Goal: Information Seeking & Learning: Understand process/instructions

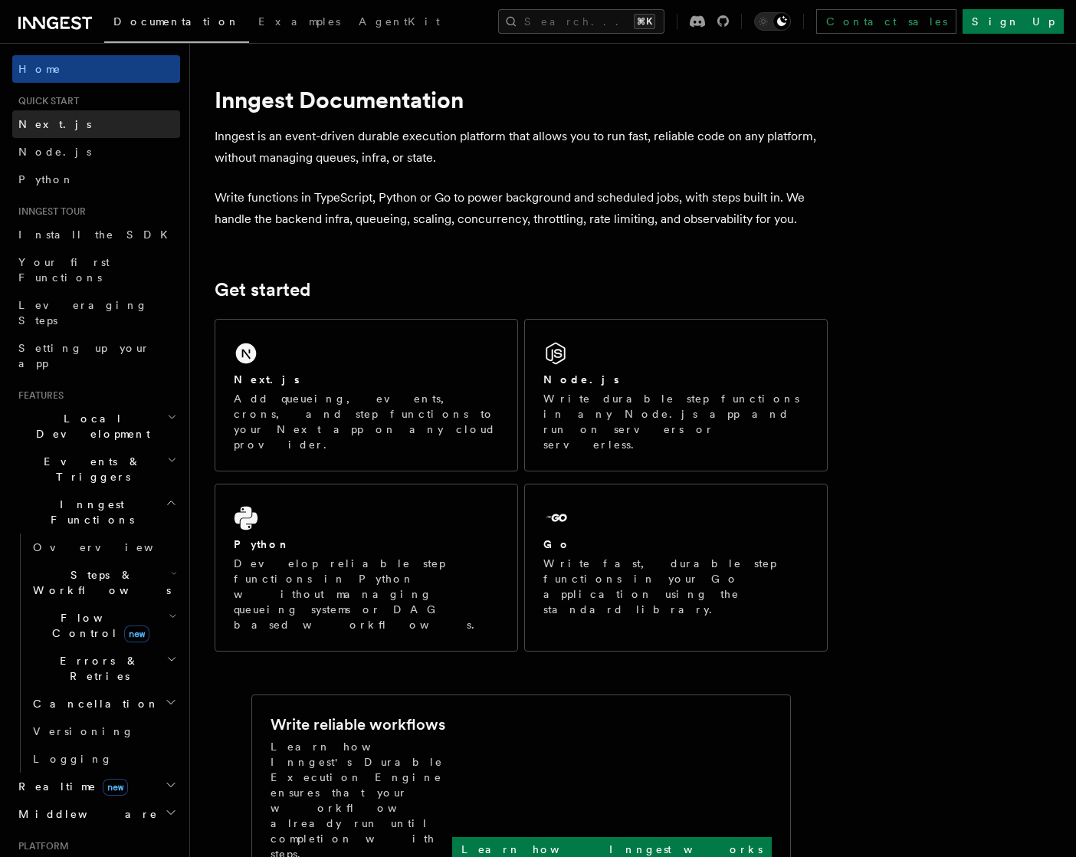
click at [33, 120] on span "Next.js" at bounding box center [54, 124] width 73 height 12
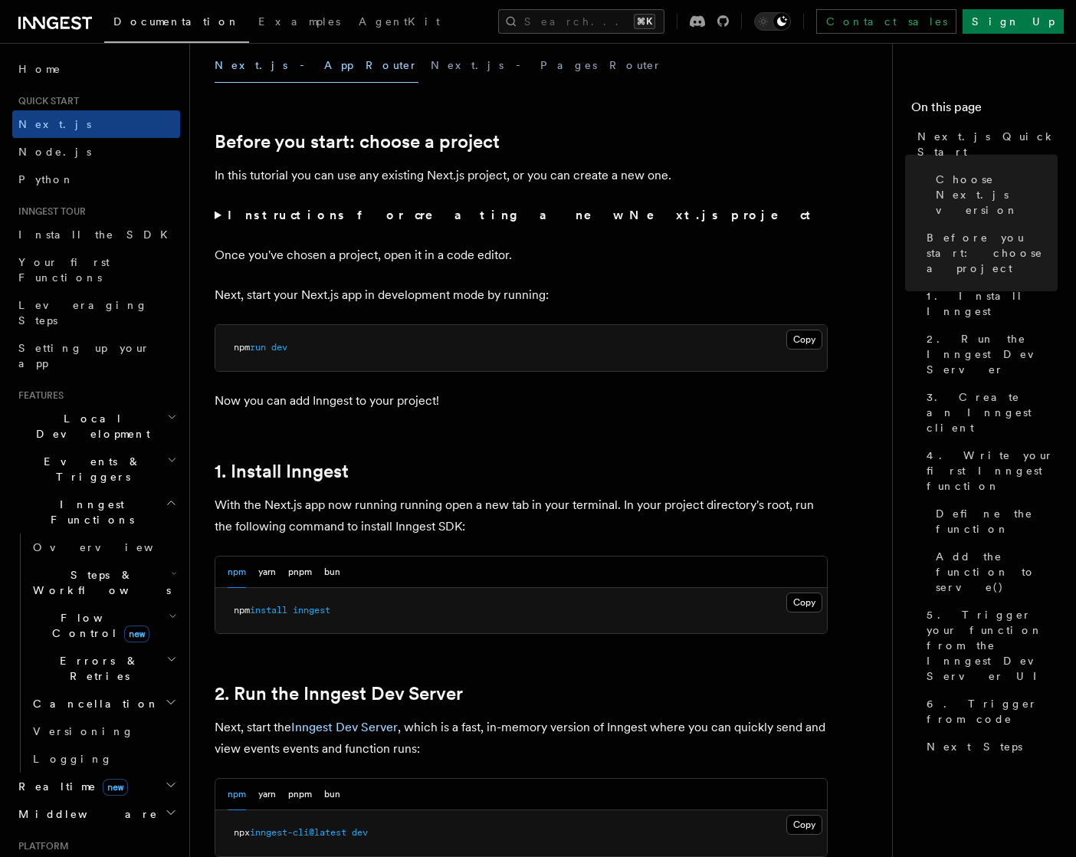
scroll to position [451, 0]
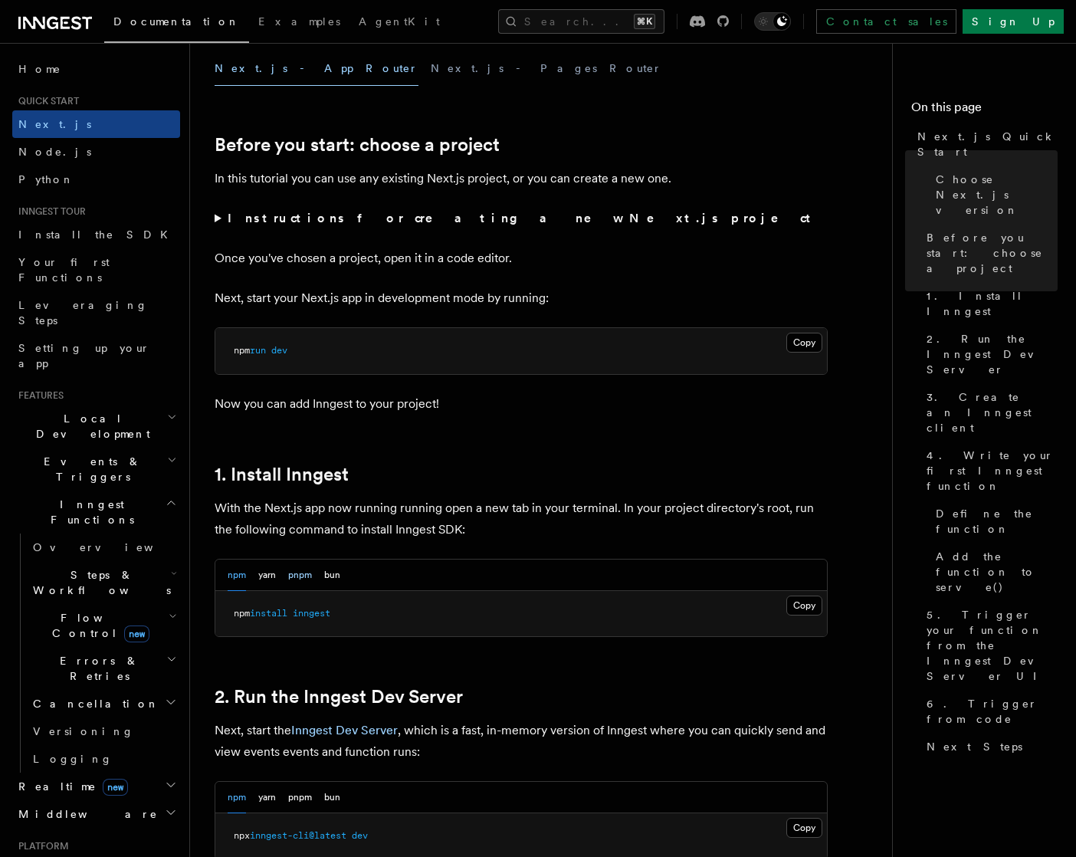
click at [302, 576] on button "pnpm" at bounding box center [300, 574] width 24 height 31
click at [808, 603] on button "Copy Copied" at bounding box center [804, 605] width 36 height 20
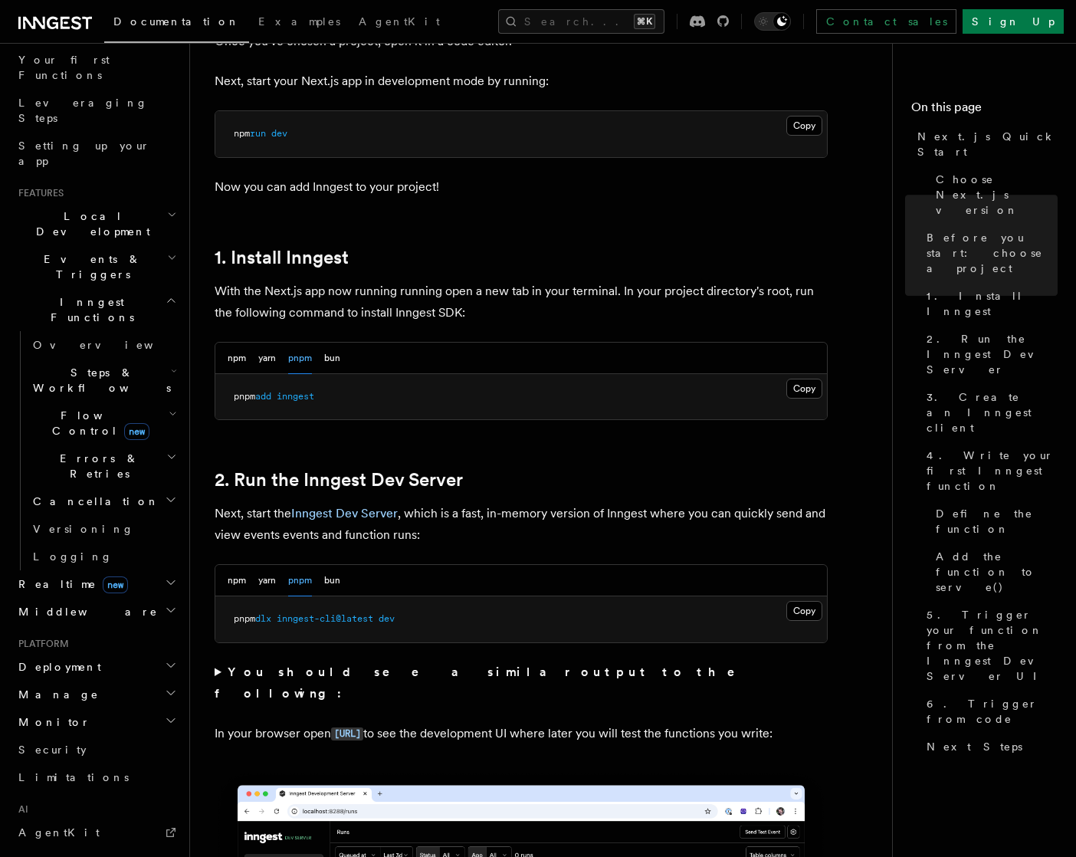
scroll to position [666, 0]
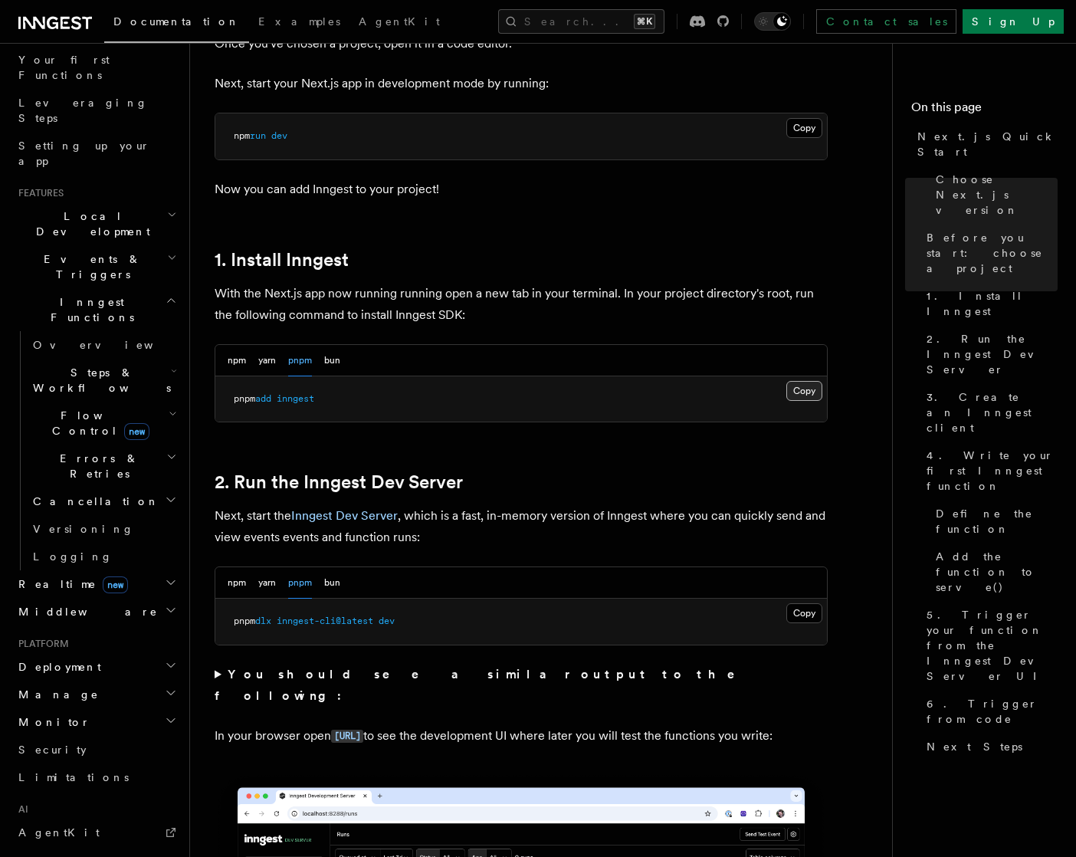
click at [801, 392] on button "Copy Copied" at bounding box center [804, 391] width 36 height 20
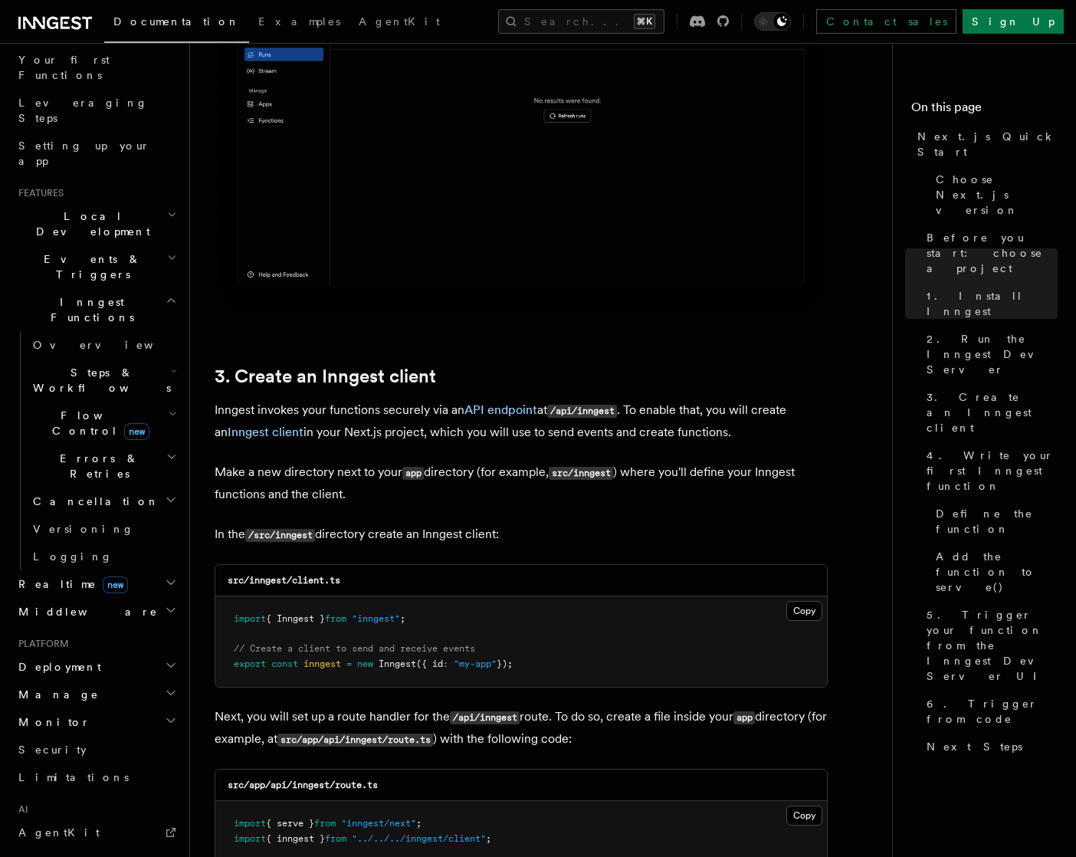
scroll to position [1510, 0]
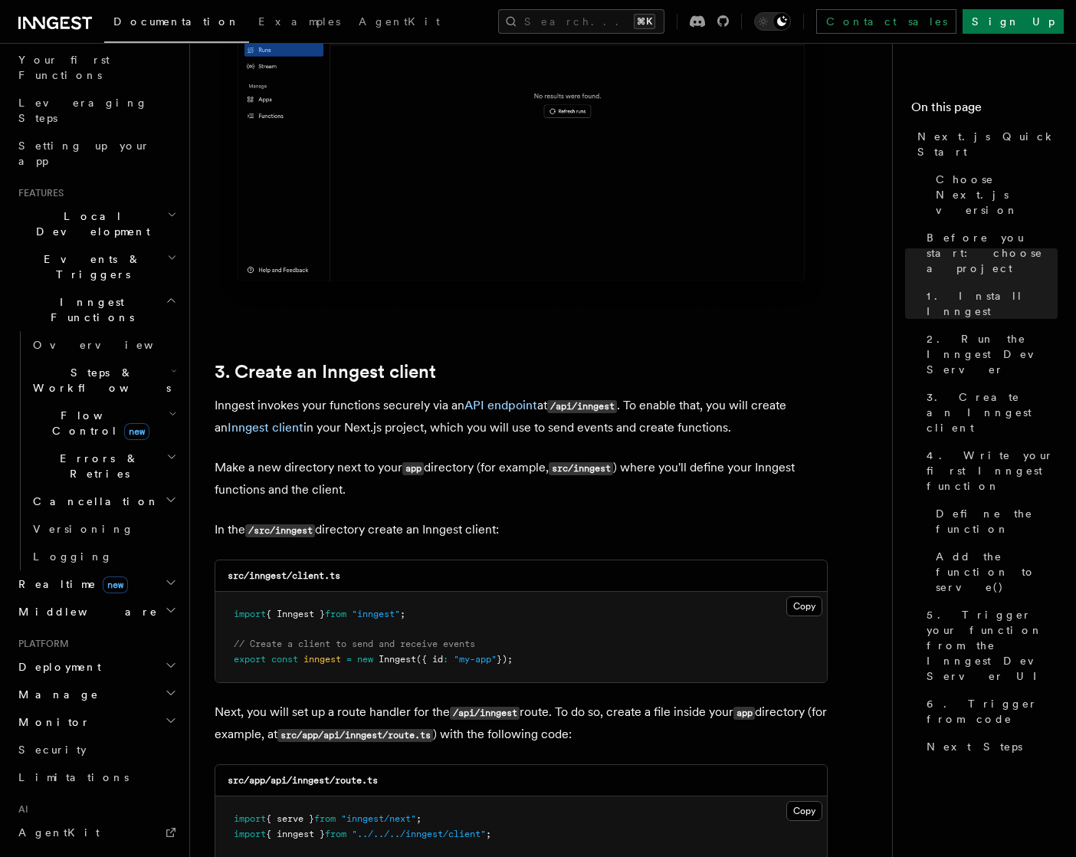
click at [557, 657] on pre "import { Inngest } from "inngest" ; // Create a client to send and receive even…" at bounding box center [520, 637] width 611 height 90
click at [798, 608] on button "Copy Copied" at bounding box center [804, 606] width 36 height 20
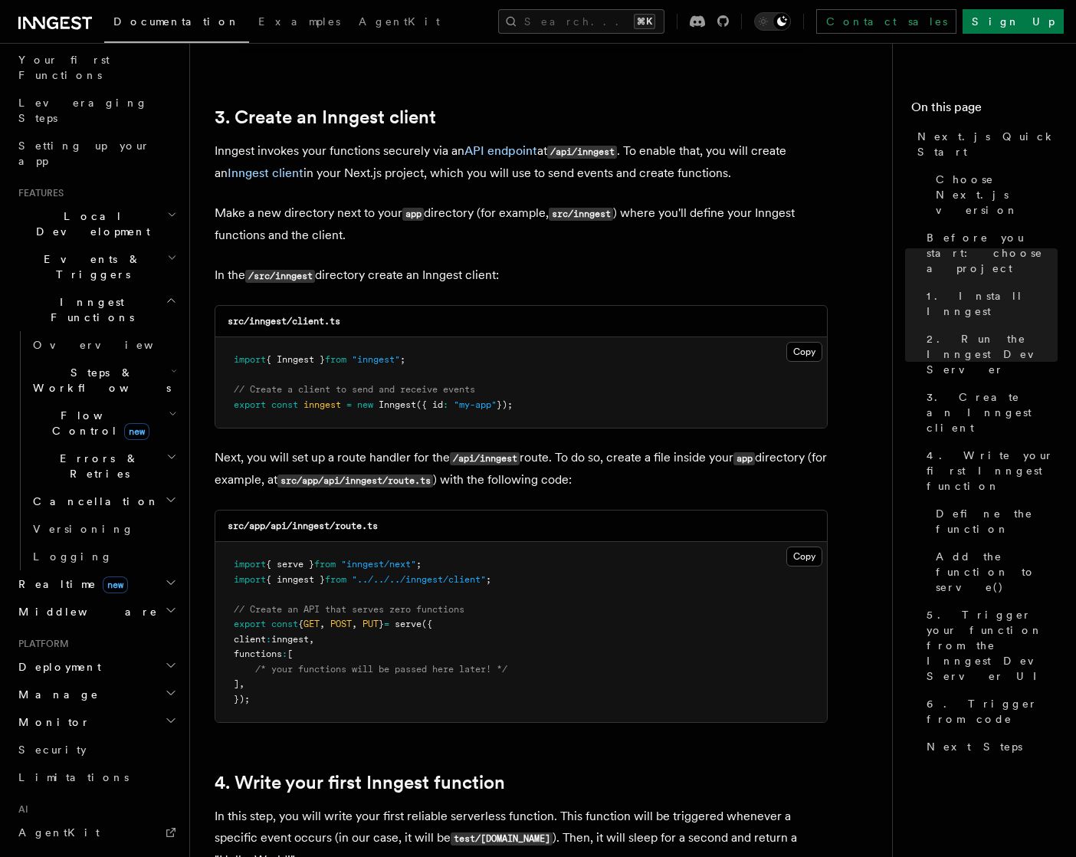
scroll to position [1775, 0]
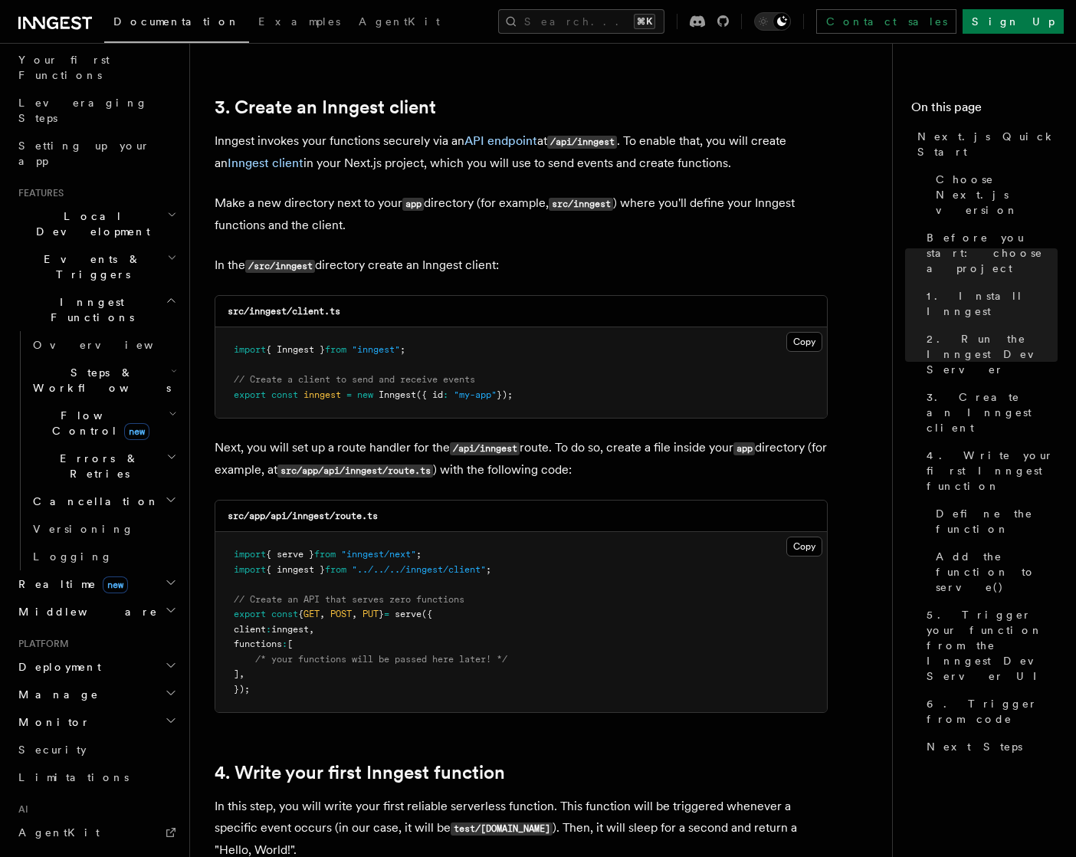
click at [811, 559] on pre "import { serve } from "inngest/next" ; import { inngest } from "../../../innges…" at bounding box center [520, 622] width 611 height 180
click at [798, 549] on button "Copy Copied" at bounding box center [804, 546] width 36 height 20
click at [415, 510] on div "src/app/api/inngest/route.ts" at bounding box center [520, 515] width 611 height 31
drag, startPoint x: 425, startPoint y: 519, endPoint x: 273, endPoint y: 523, distance: 151.8
click at [272, 522] on div "src/app/api/inngest/route.ts" at bounding box center [520, 515] width 611 height 31
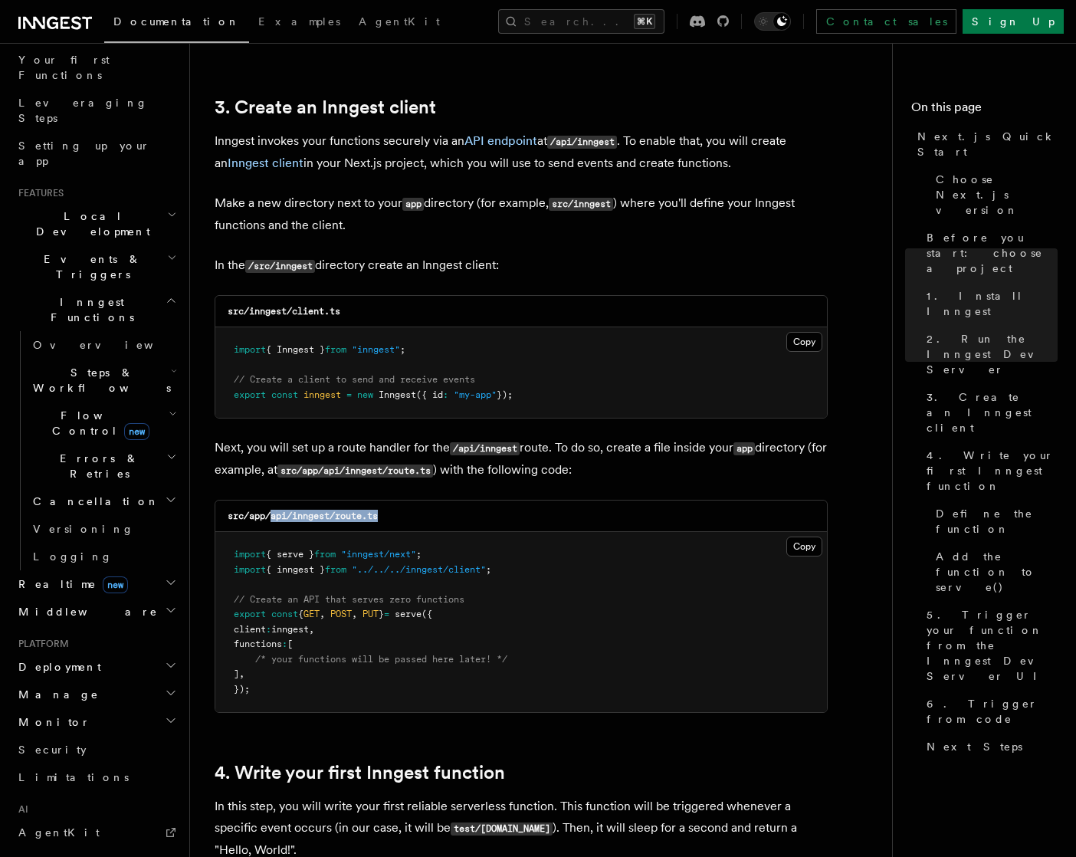
copy code "api/inngest/route.ts"
click at [805, 552] on button "Copy Copied" at bounding box center [804, 546] width 36 height 20
